Goal: Task Accomplishment & Management: Use online tool/utility

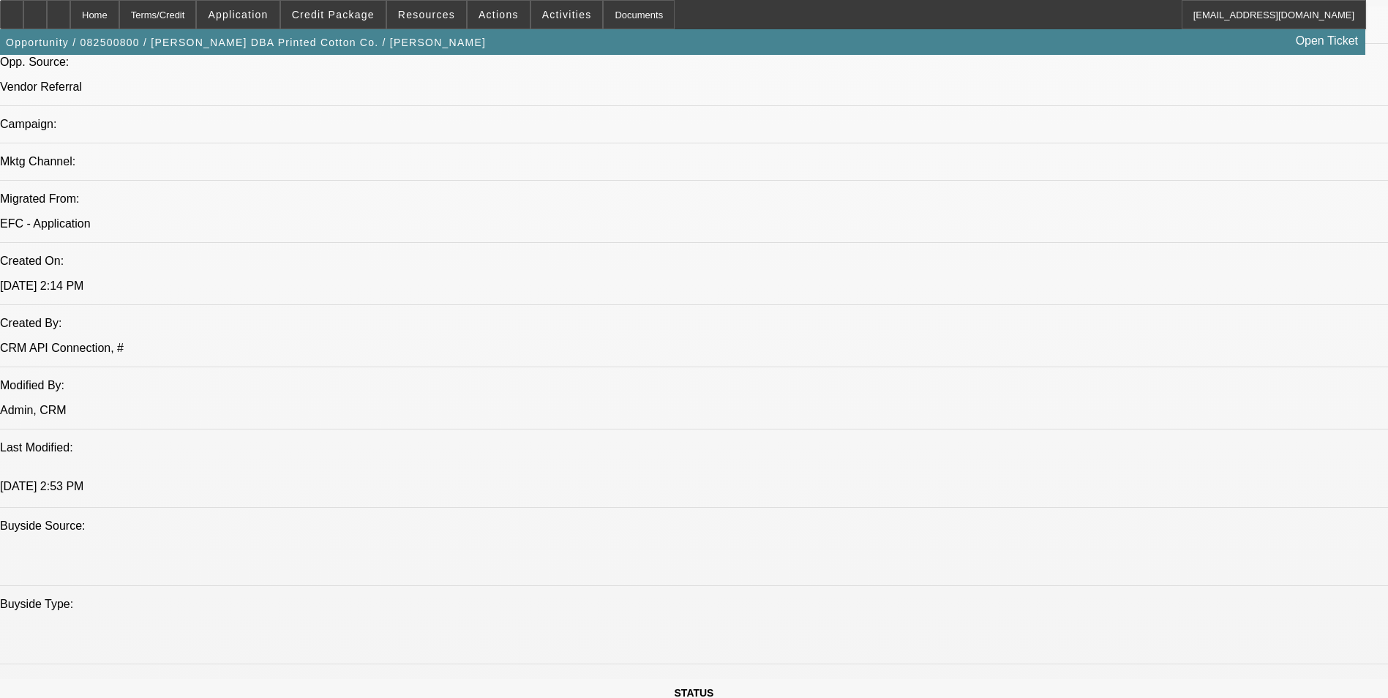
select select "0.1"
select select "2"
select select "0.1"
select select "2"
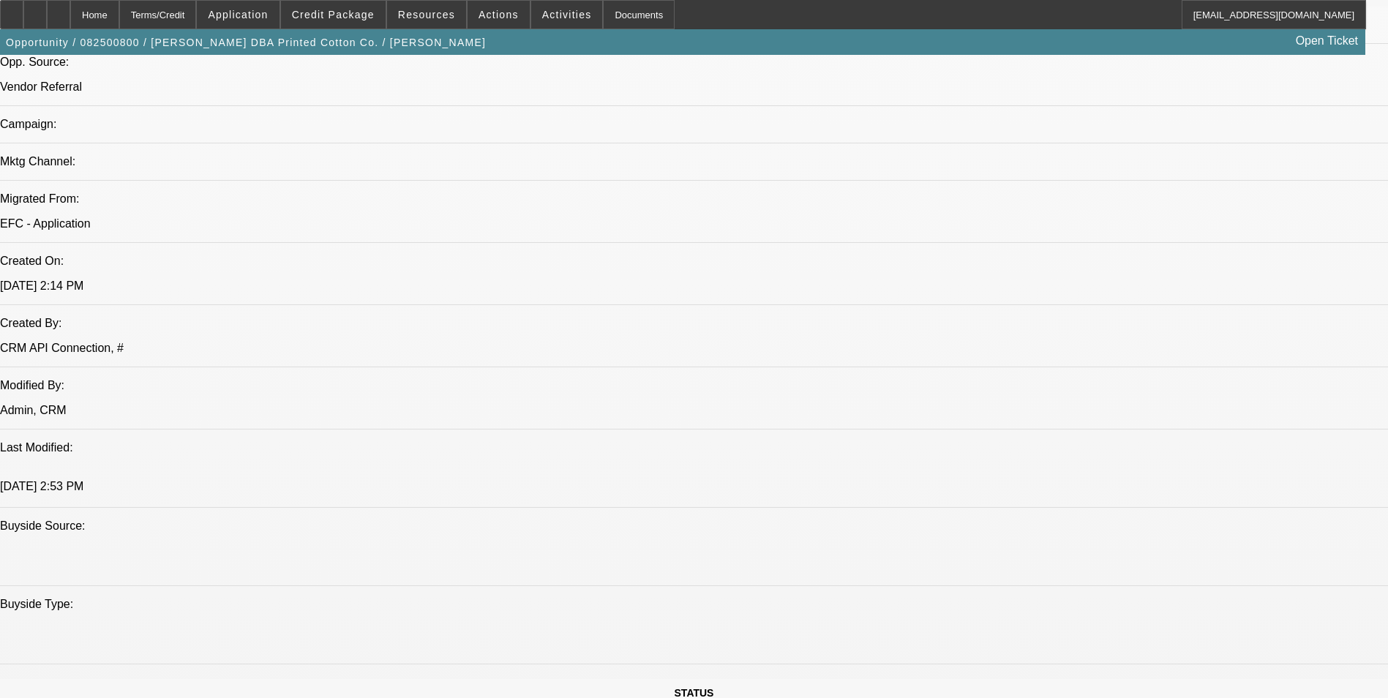
select select "0.1"
select select "2"
select select "0.1"
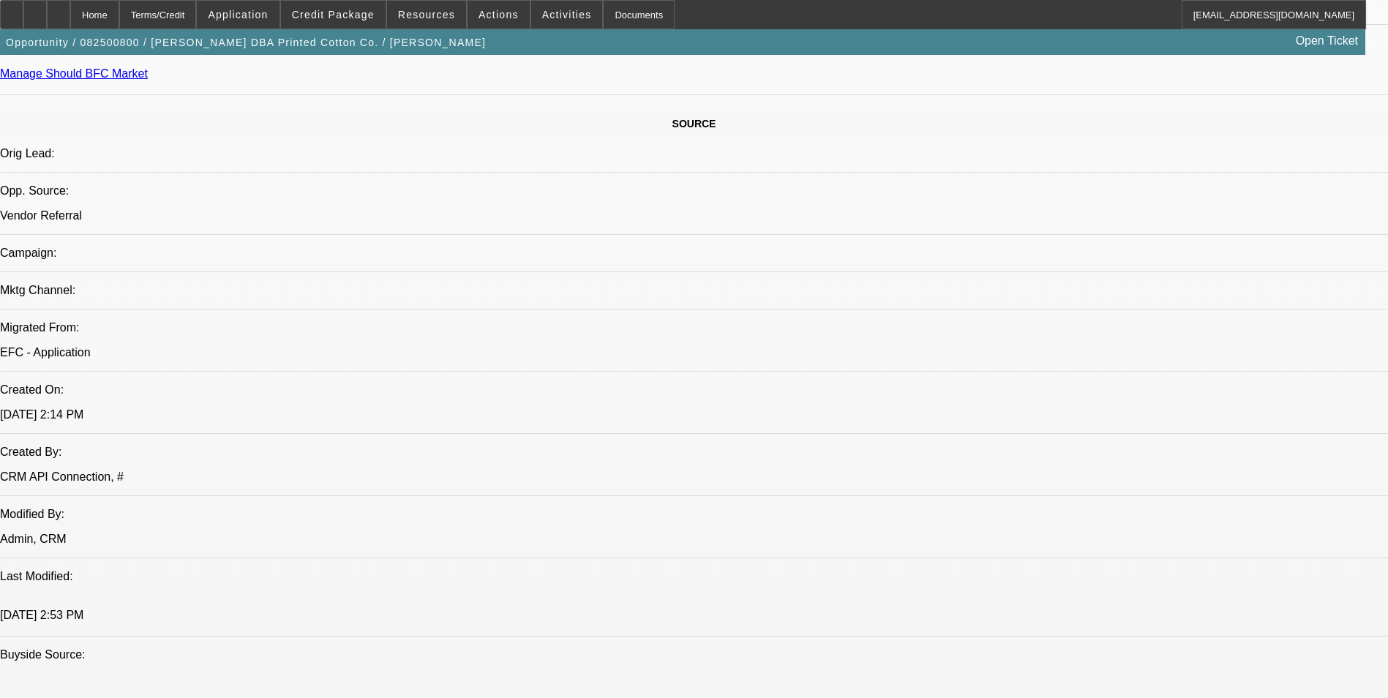
select select "1"
select select "2"
select select "4"
select select "1"
select select "2"
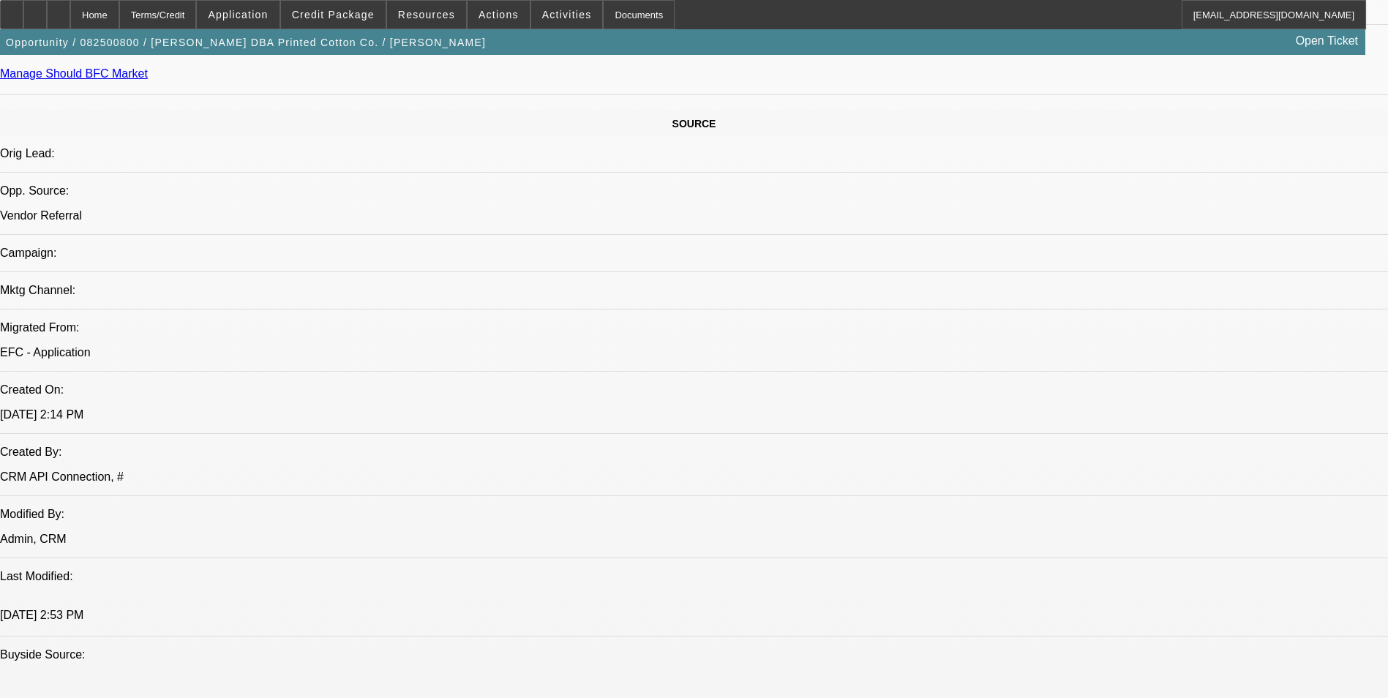
select select "4"
select select "1"
select select "2"
select select "4"
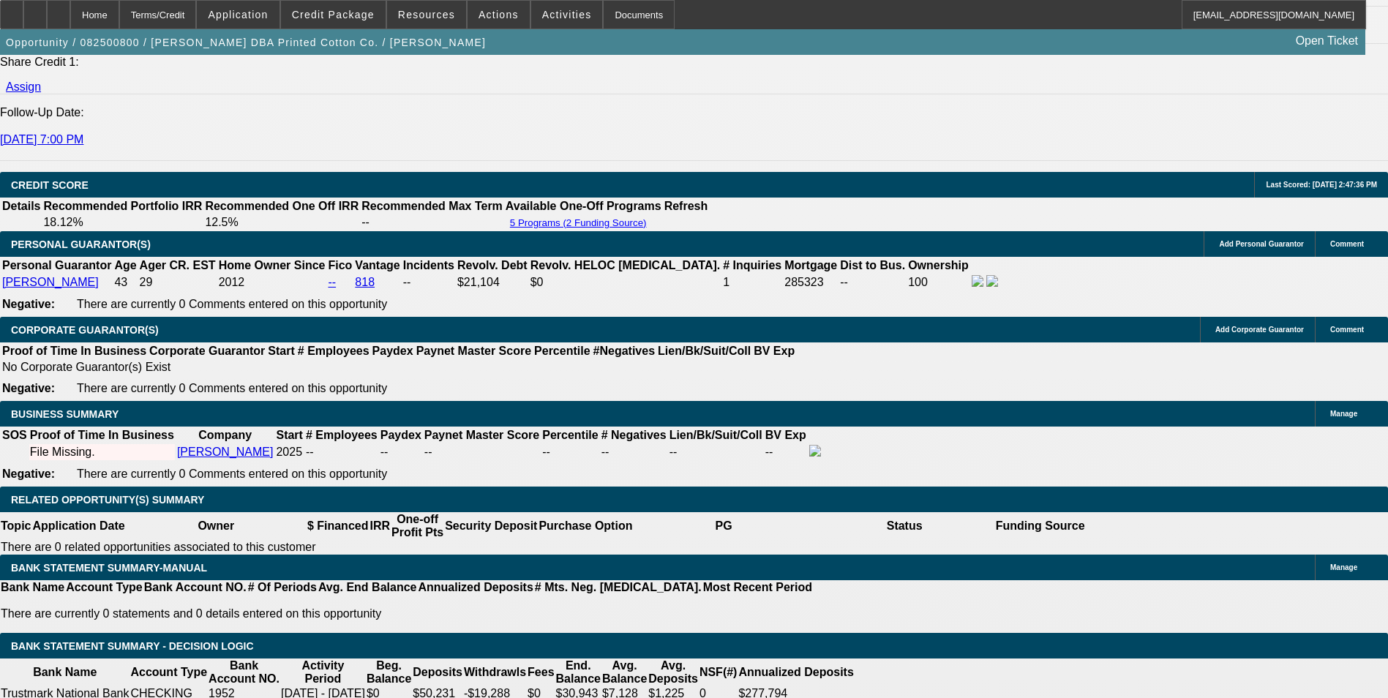
scroll to position [1936, 0]
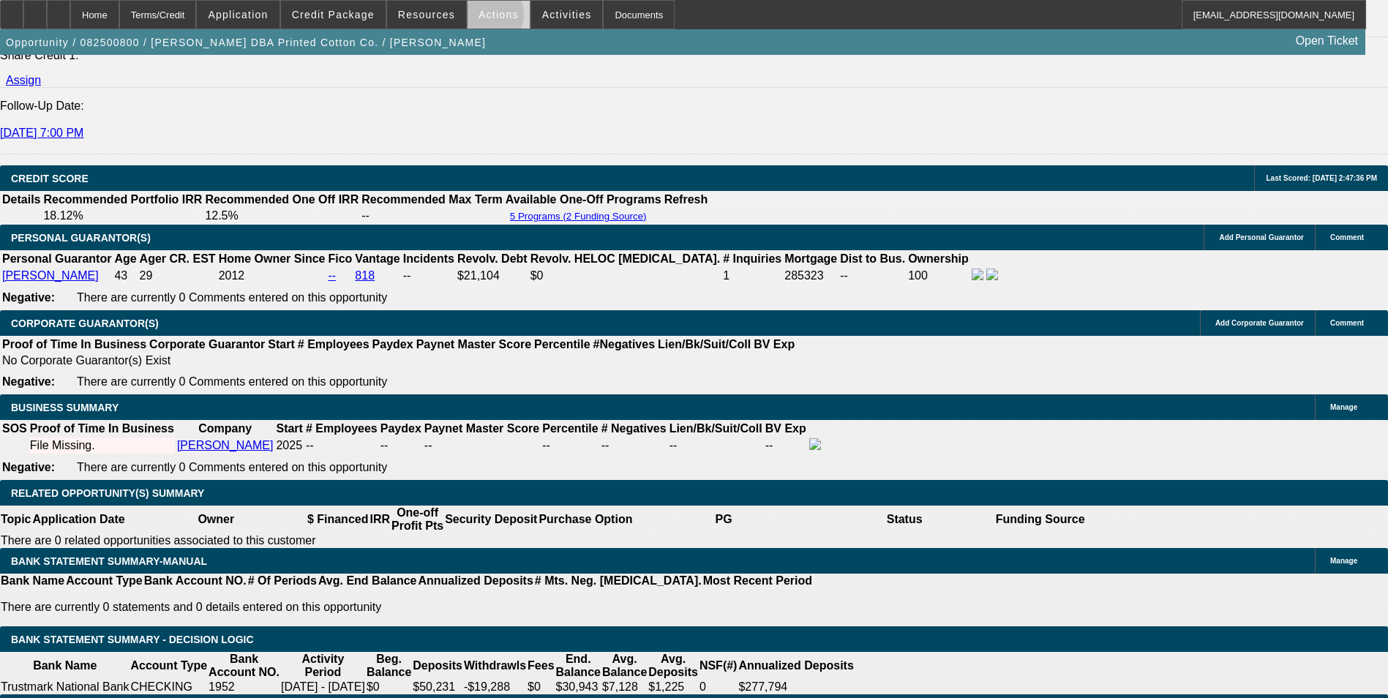
click at [481, 18] on span "Actions" at bounding box center [499, 15] width 40 height 12
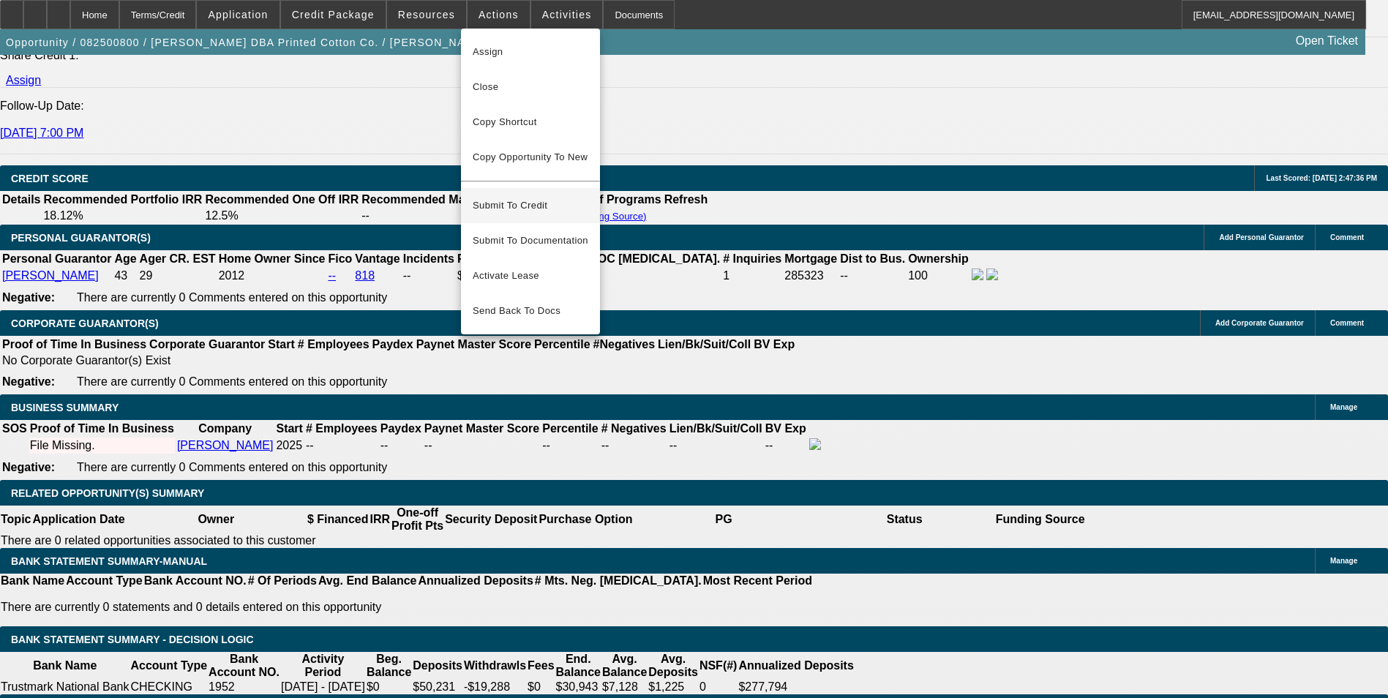
scroll to position [1863, 0]
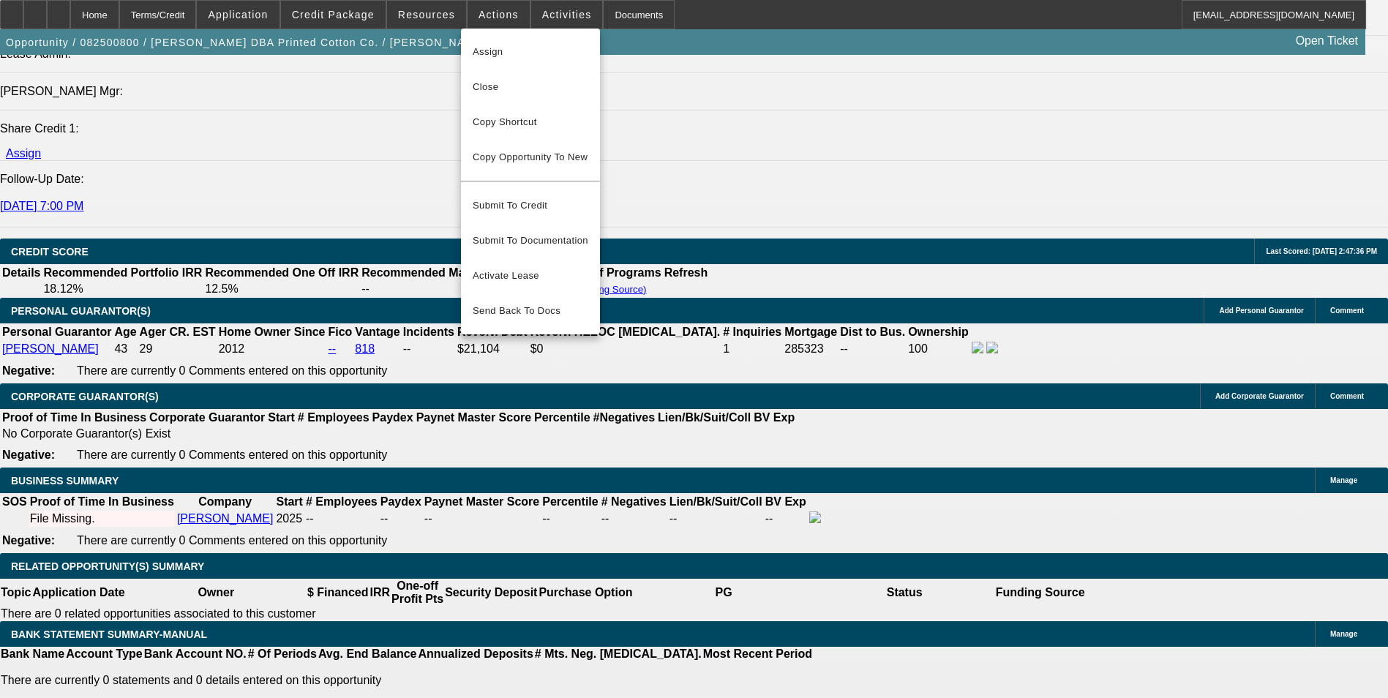
click at [436, 11] on div at bounding box center [694, 349] width 1388 height 698
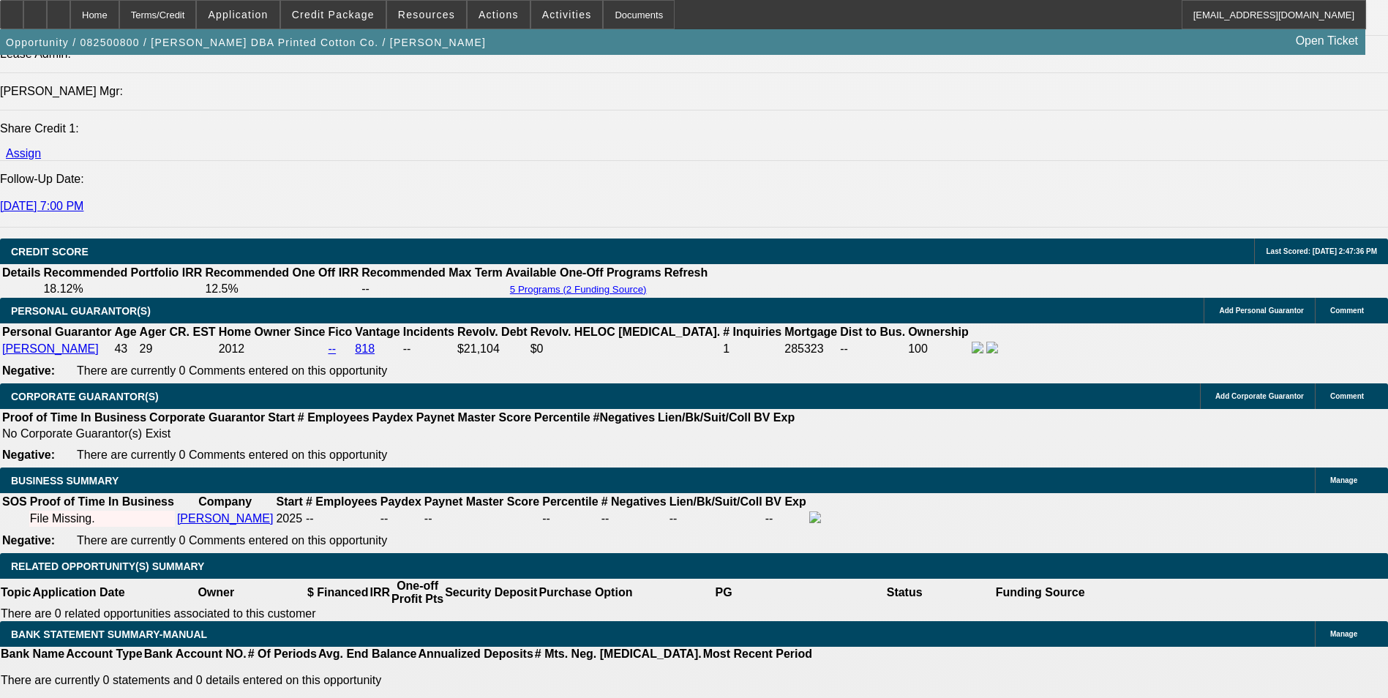
click at [436, 11] on span "Resources" at bounding box center [426, 15] width 57 height 12
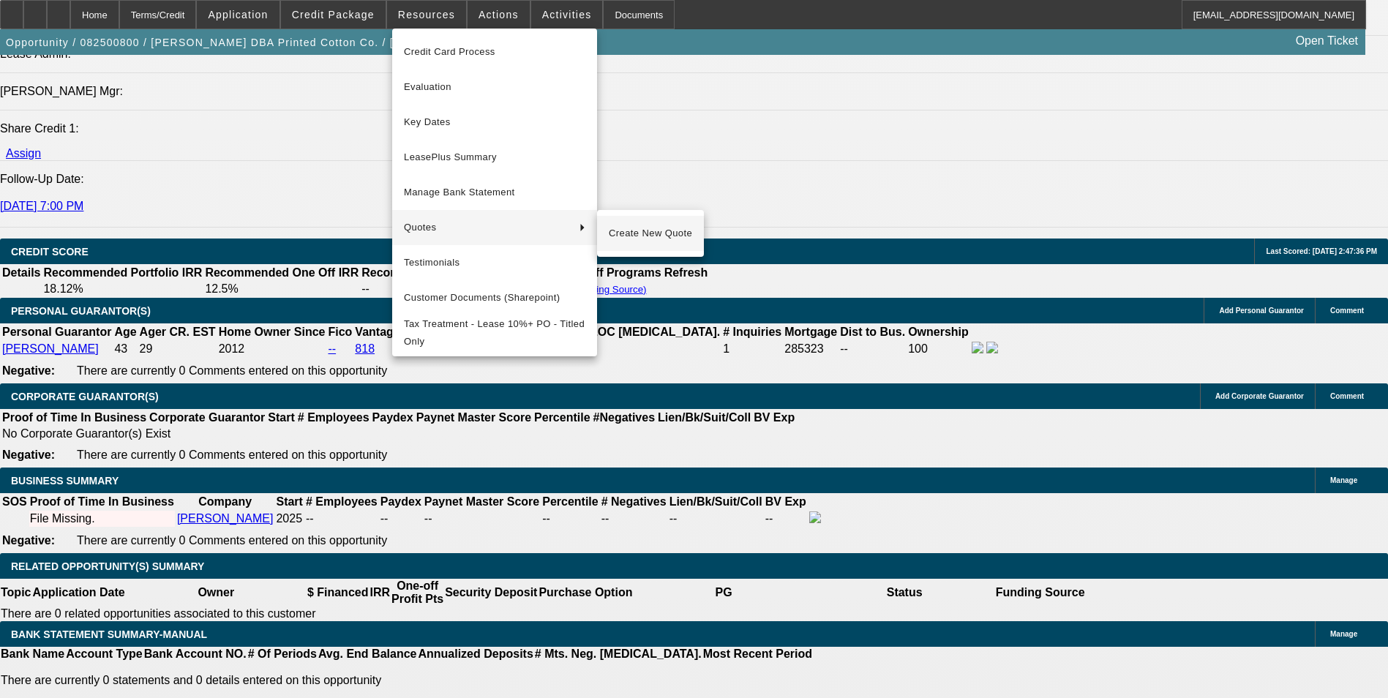
click at [647, 239] on span "Create New Quote" at bounding box center [650, 234] width 83 height 18
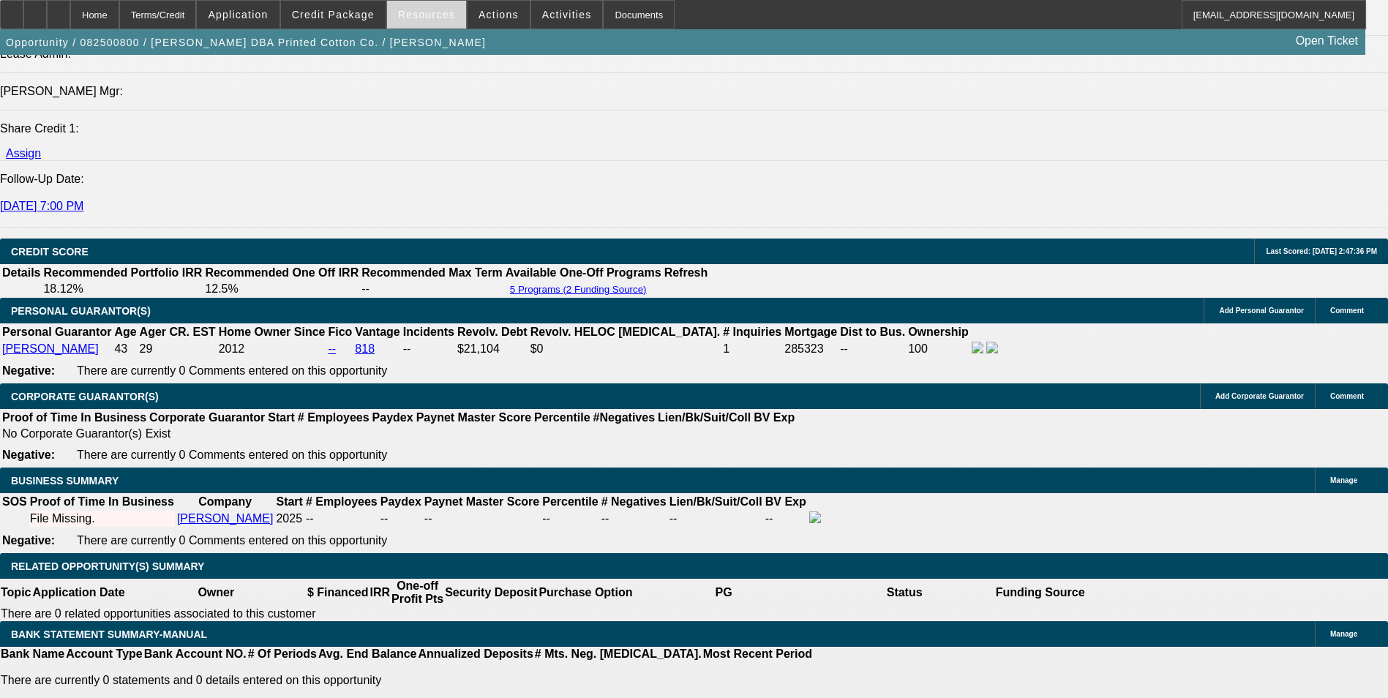
click at [410, 18] on span "Resources" at bounding box center [426, 15] width 57 height 12
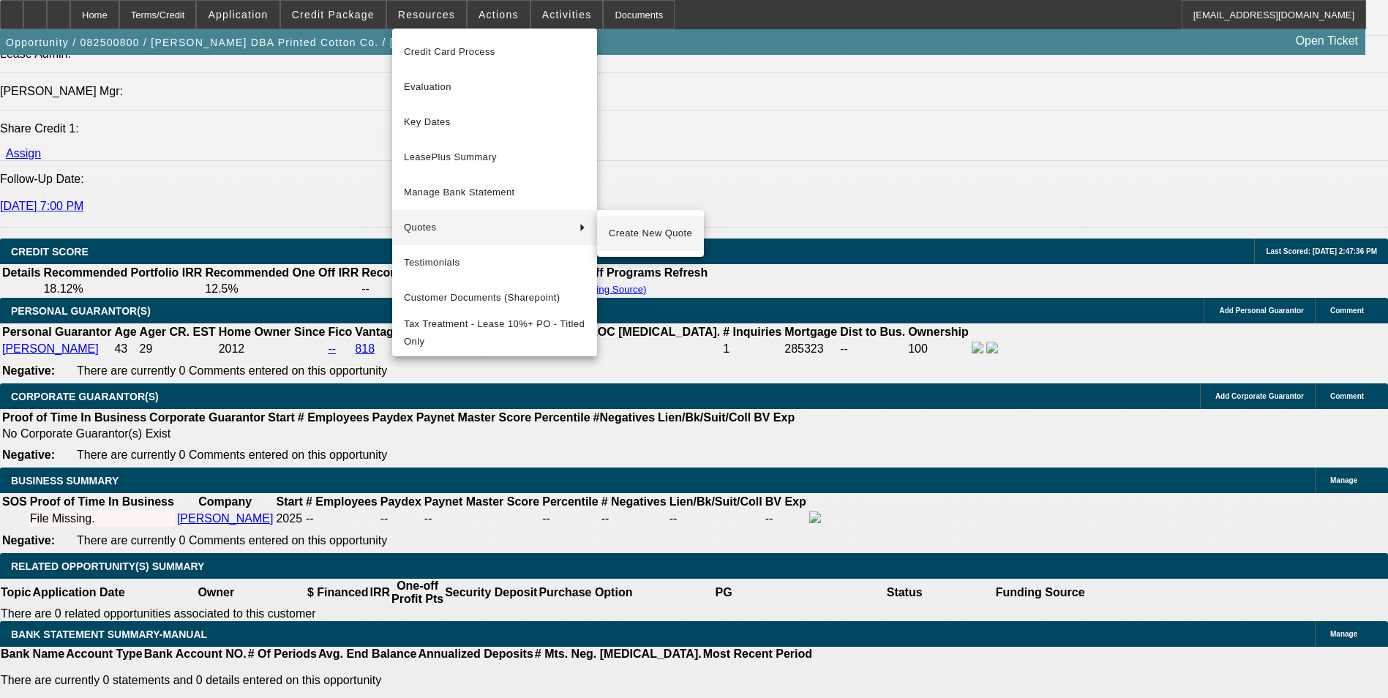
click at [655, 234] on span "Create New Quote" at bounding box center [650, 234] width 83 height 18
